Goal: Information Seeking & Learning: Learn about a topic

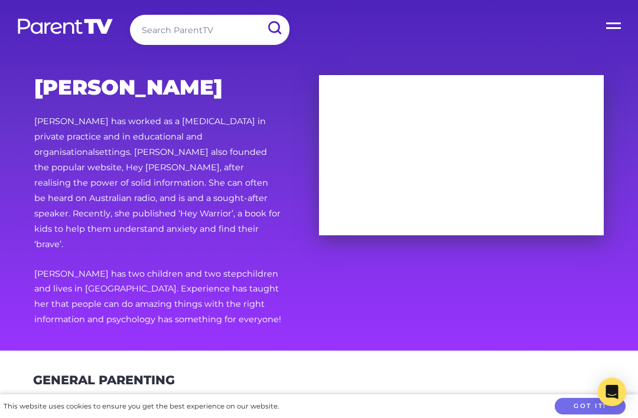
click at [187, 31] on input "search" at bounding box center [209, 30] width 159 height 30
type input "Anger in kids"
click at [274, 28] on input "submit" at bounding box center [274, 28] width 31 height 27
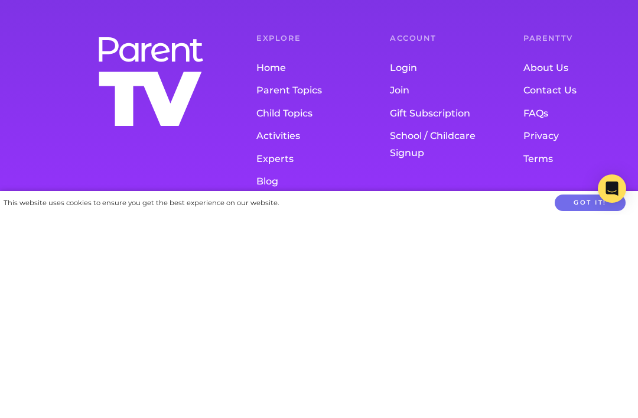
scroll to position [1427, 0]
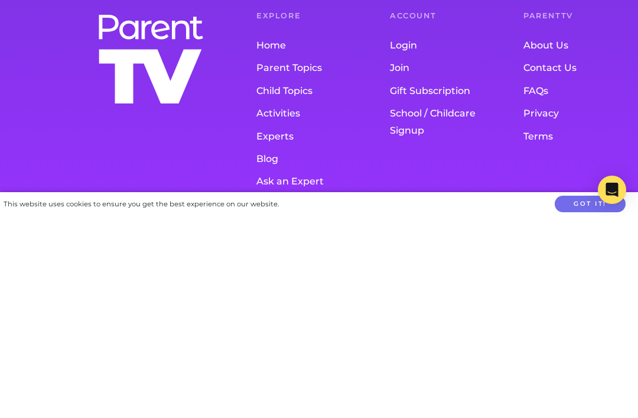
click at [284, 304] on link "Activities" at bounding box center [299, 315] width 86 height 22
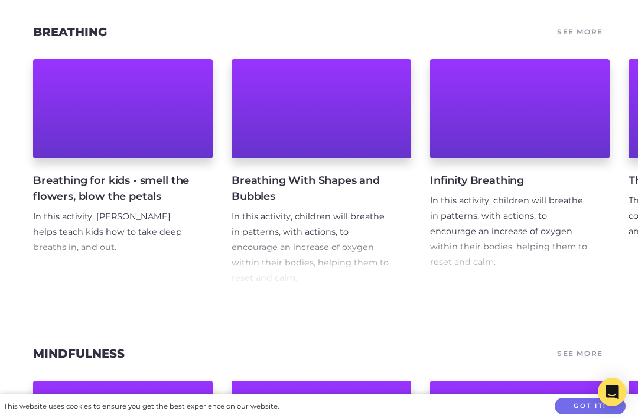
scroll to position [3720, 0]
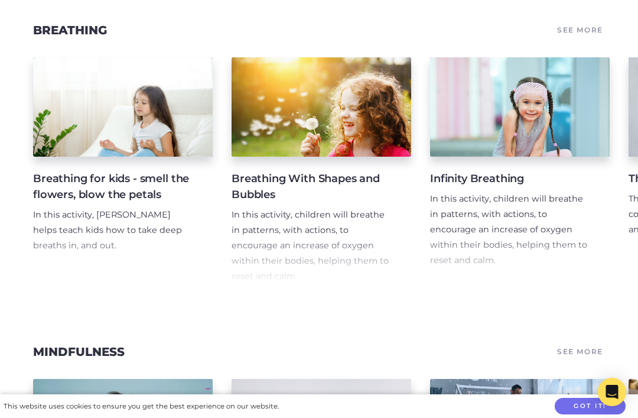
click at [100, 173] on h4 "Breathing for kids - smell the flowers, blow the petals" at bounding box center [113, 187] width 161 height 32
